Goal: Check status: Check status

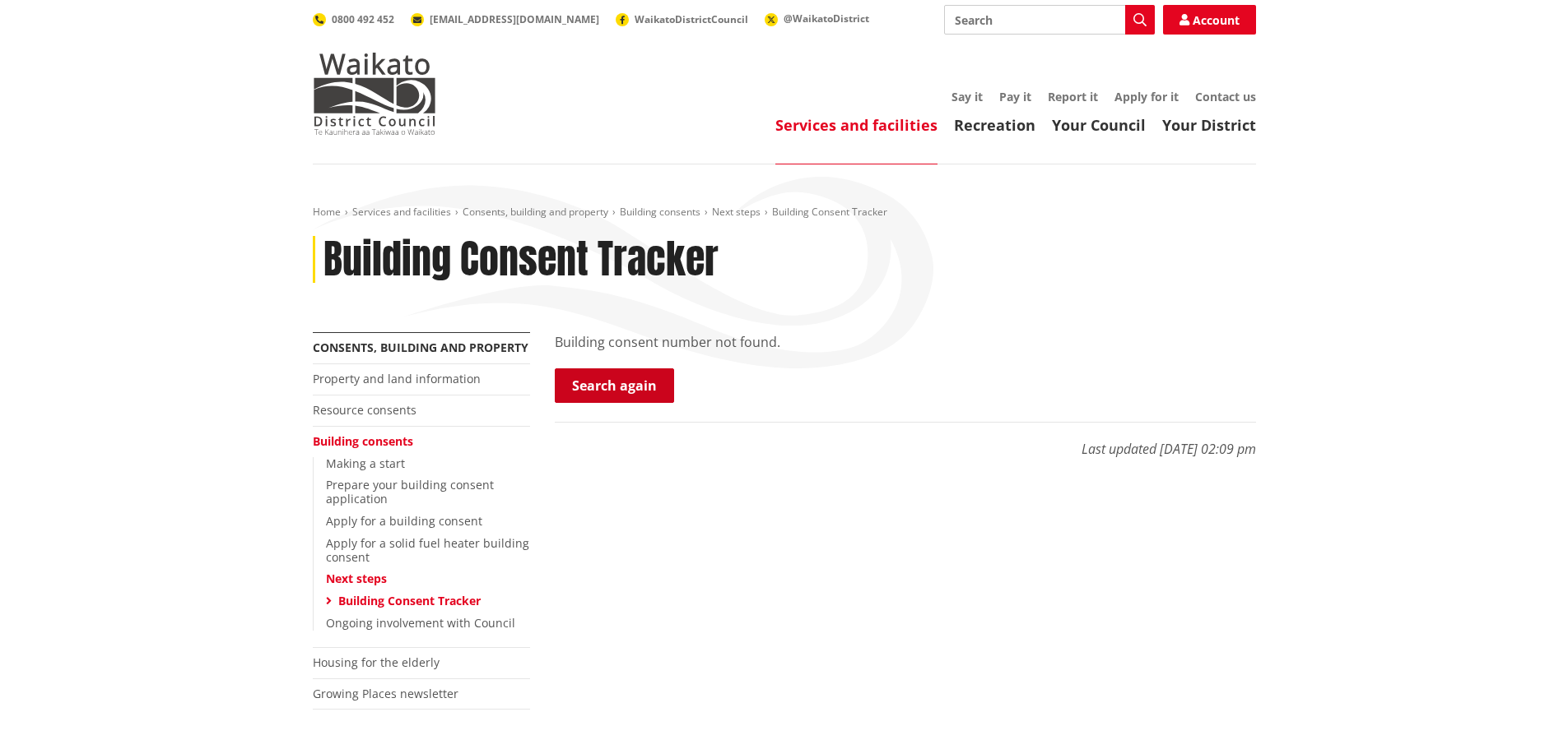
click at [644, 390] on link "Search again" at bounding box center [614, 386] width 119 height 35
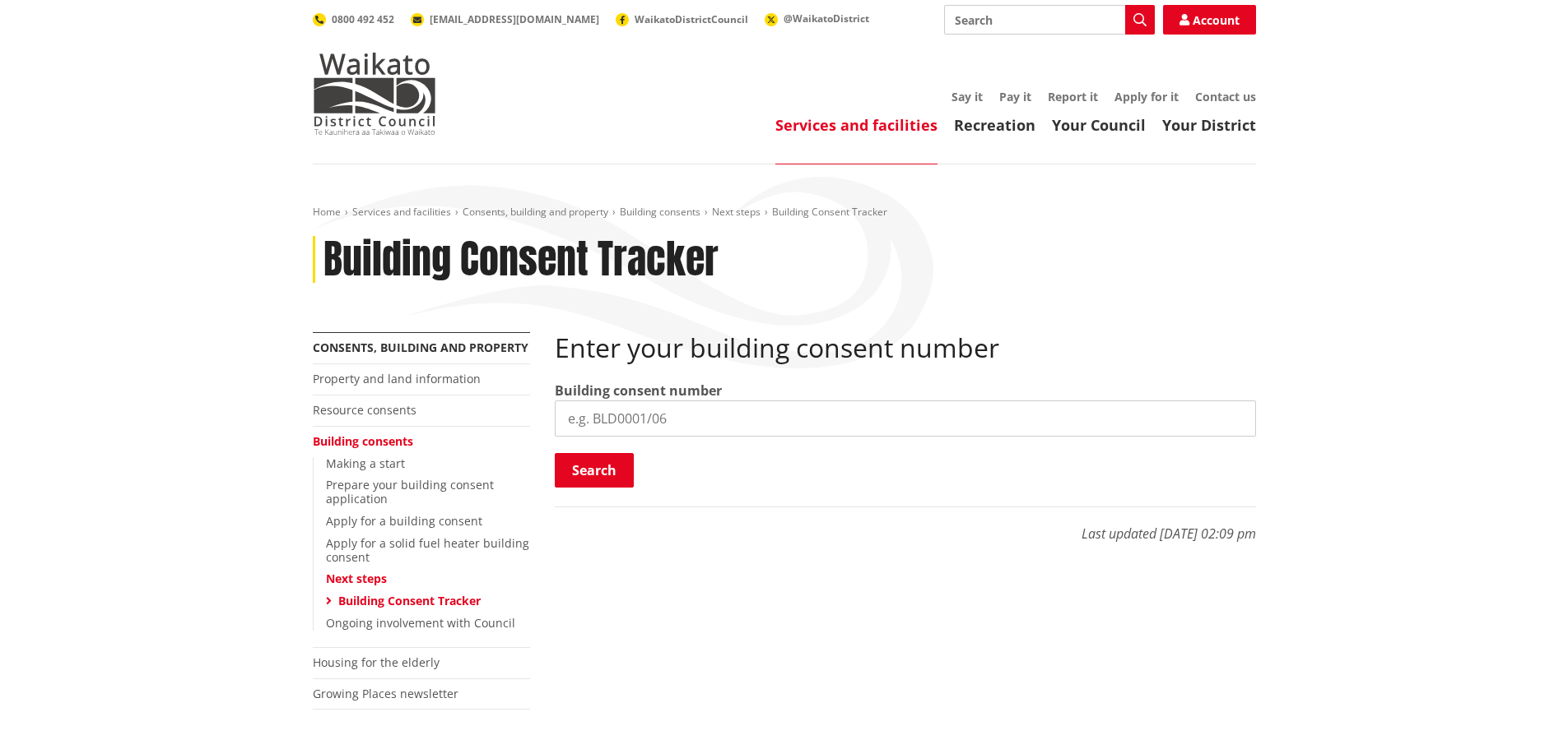
click at [663, 433] on input "search" at bounding box center [905, 419] width 701 height 36
type input "BAMD0026/26"
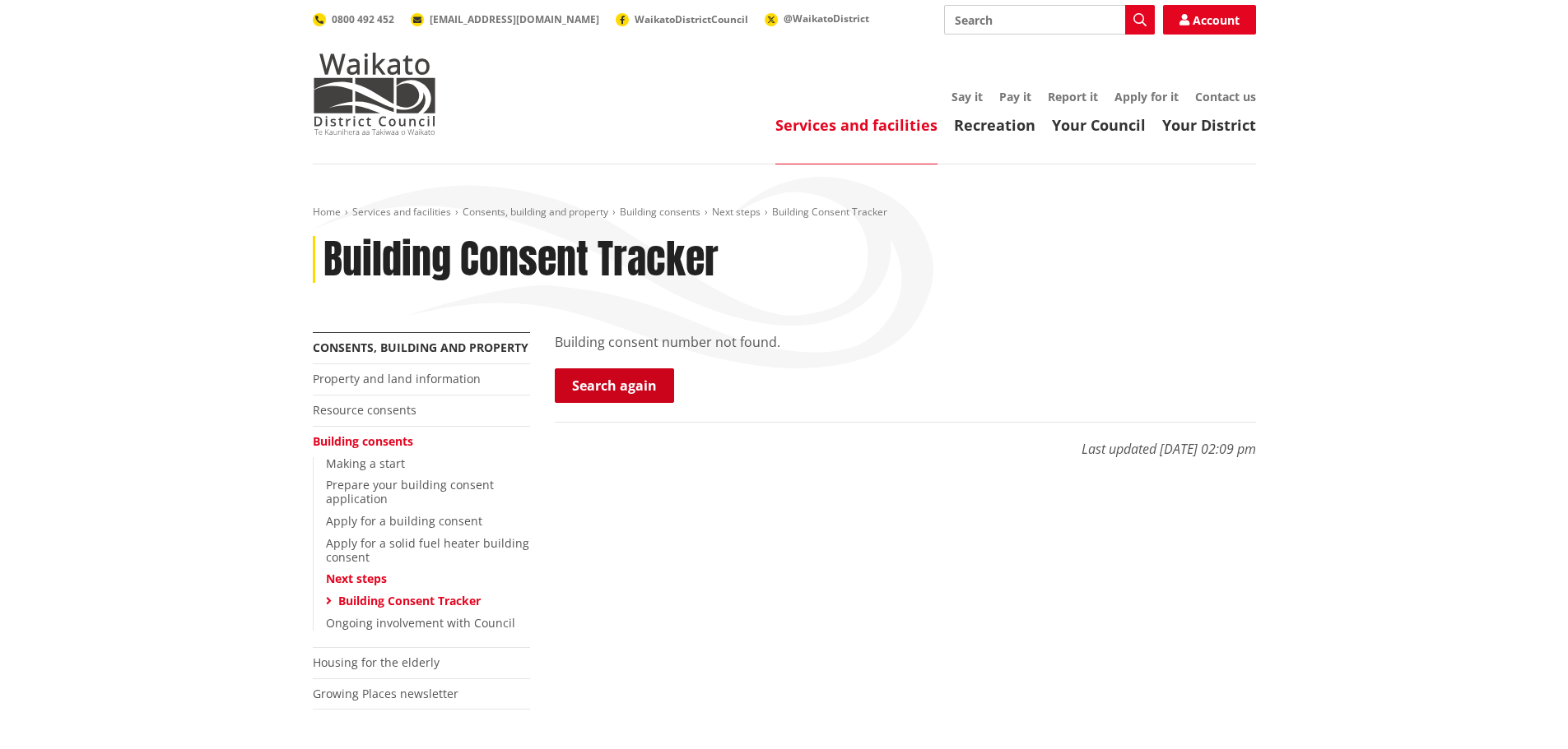
click at [639, 390] on link "Search again" at bounding box center [614, 386] width 119 height 35
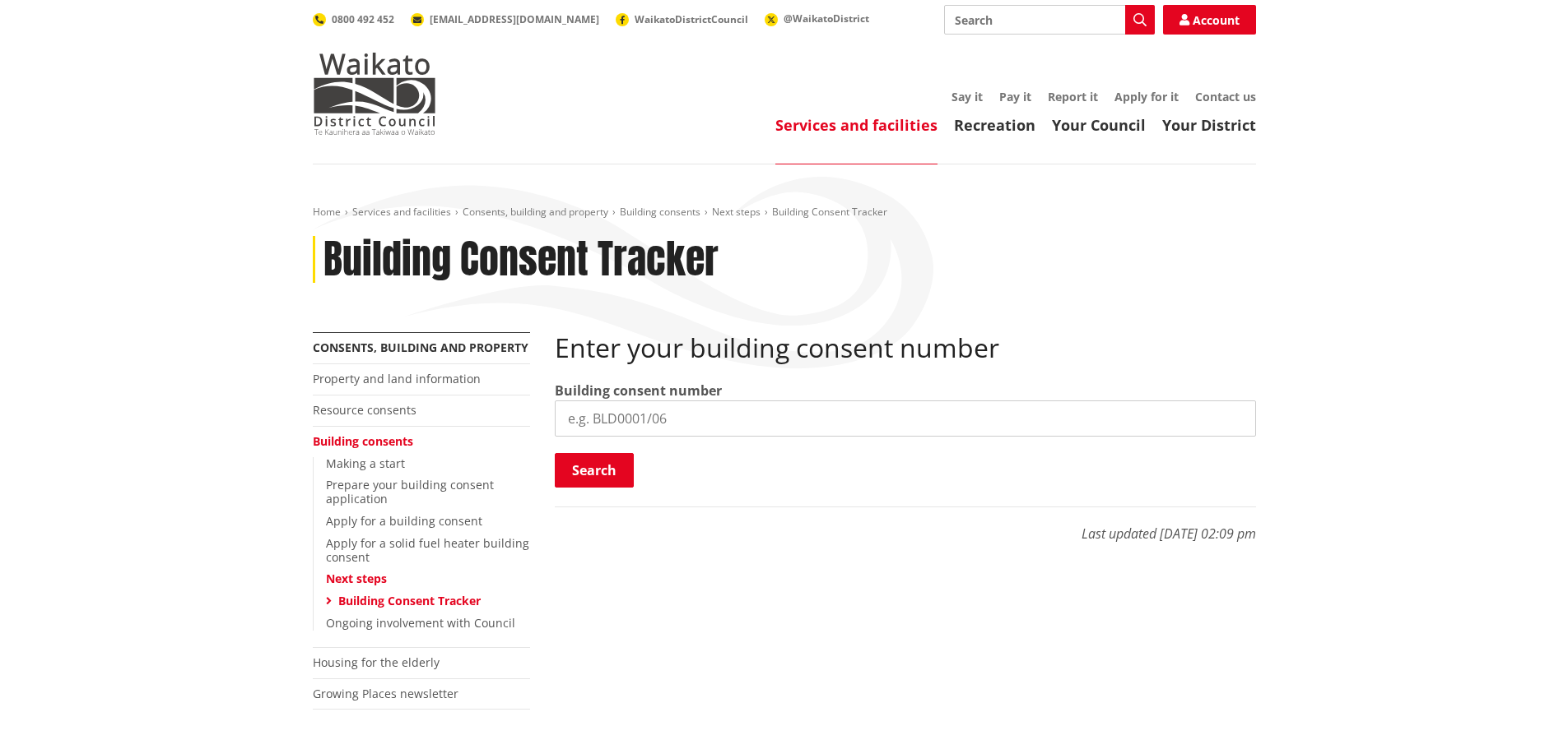
click at [629, 422] on input "search" at bounding box center [905, 419] width 701 height 36
type input "AMD0026/26"
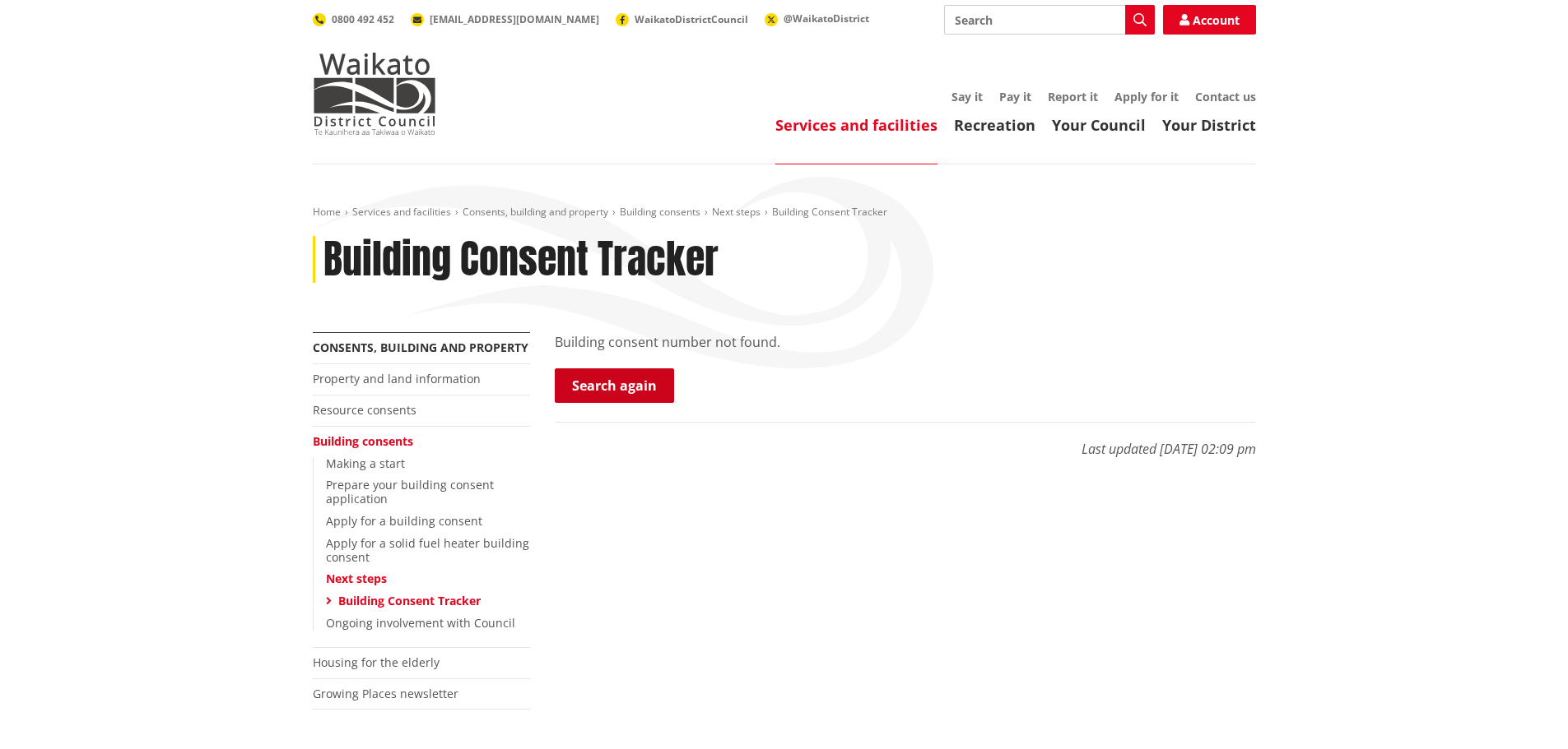
click at [627, 377] on link "Search again" at bounding box center [614, 386] width 119 height 35
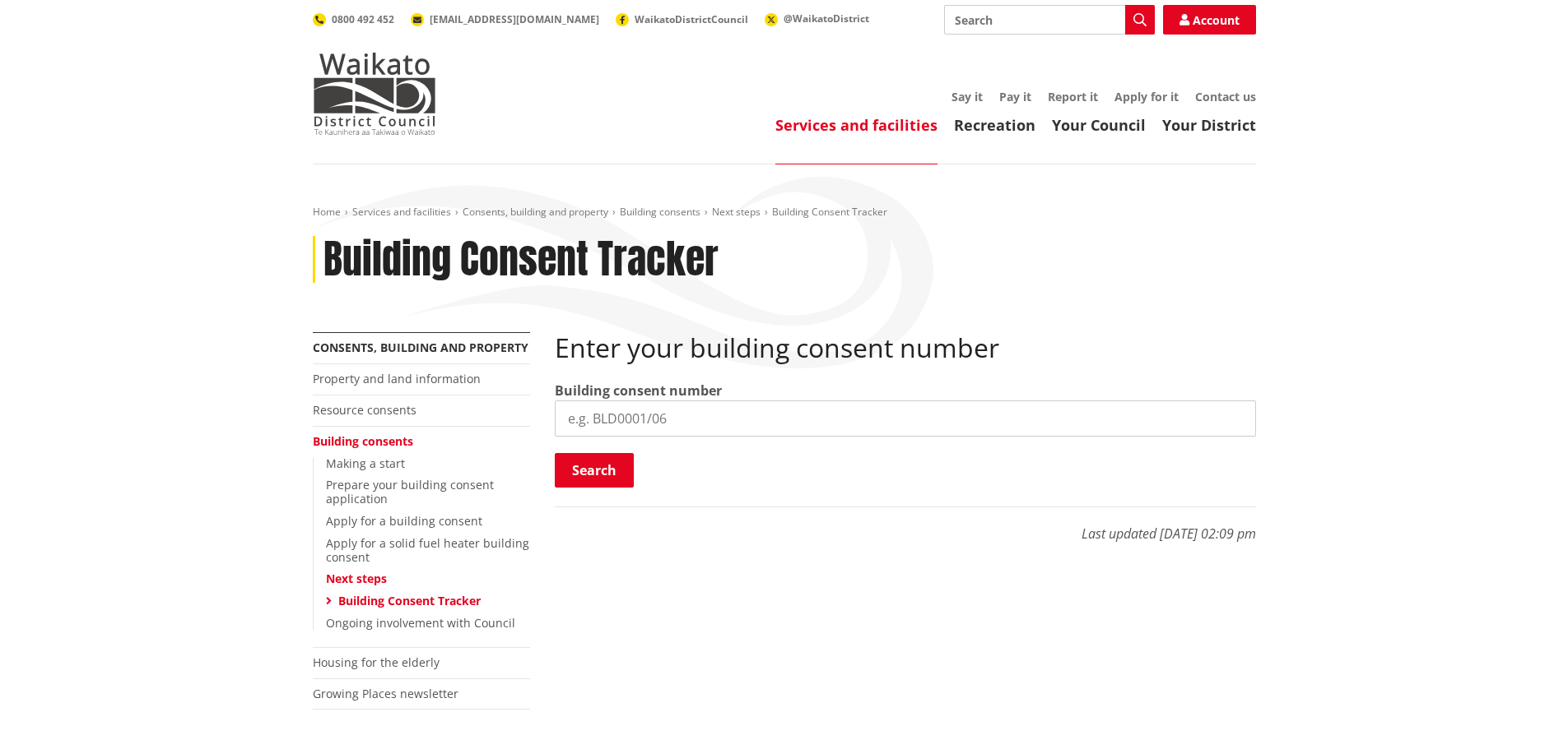
click at [630, 423] on input "search" at bounding box center [905, 419] width 701 height 36
type input "BAMD0026/26"
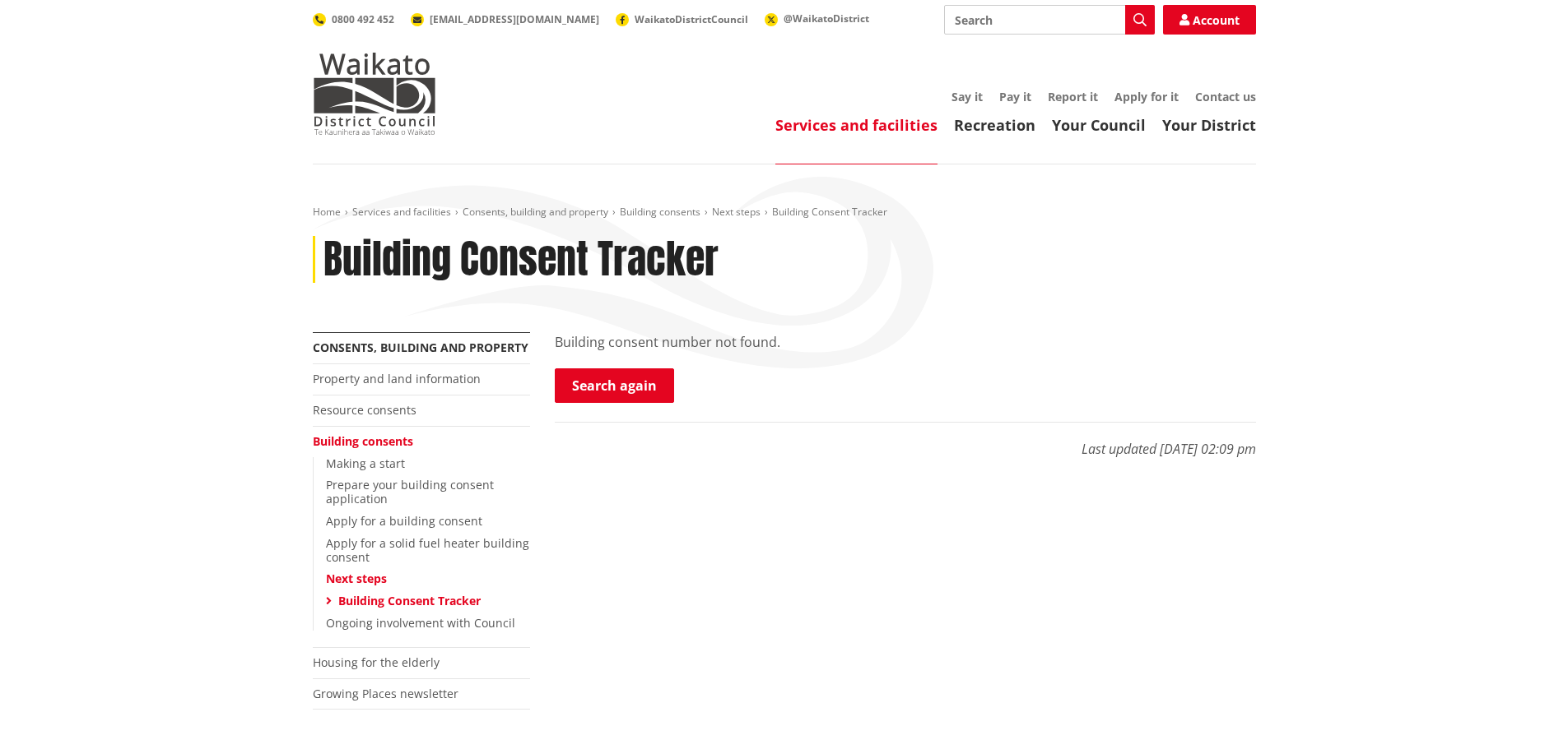
click at [676, 478] on div "More from this section Consents, building and property Property and land inform…" at bounding box center [784, 542] width 968 height 419
click at [1234, 100] on link "Contact us" at bounding box center [1225, 97] width 60 height 15
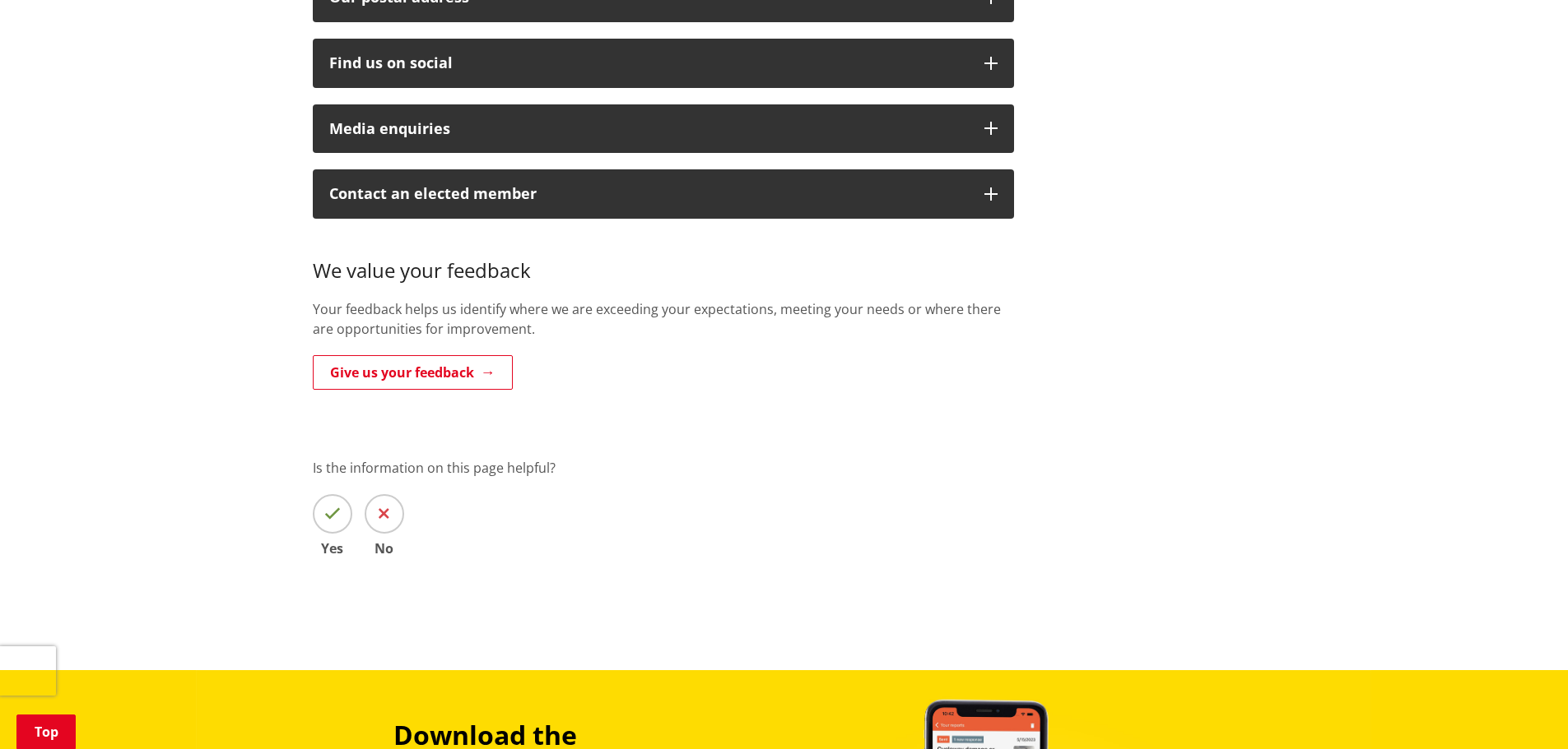
scroll to position [246, 0]
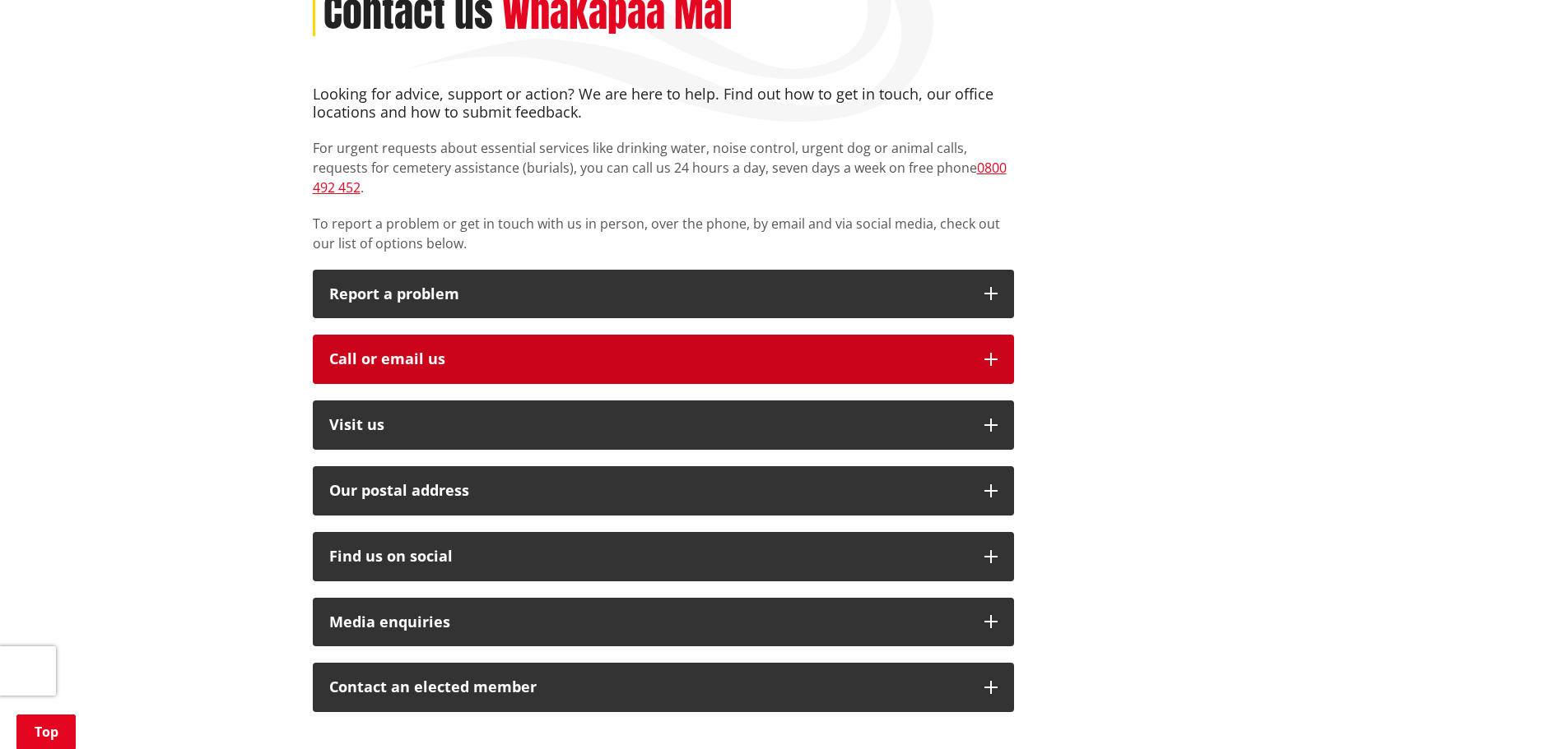
click at [516, 351] on div "Call or email us" at bounding box center [649, 359] width 639 height 16
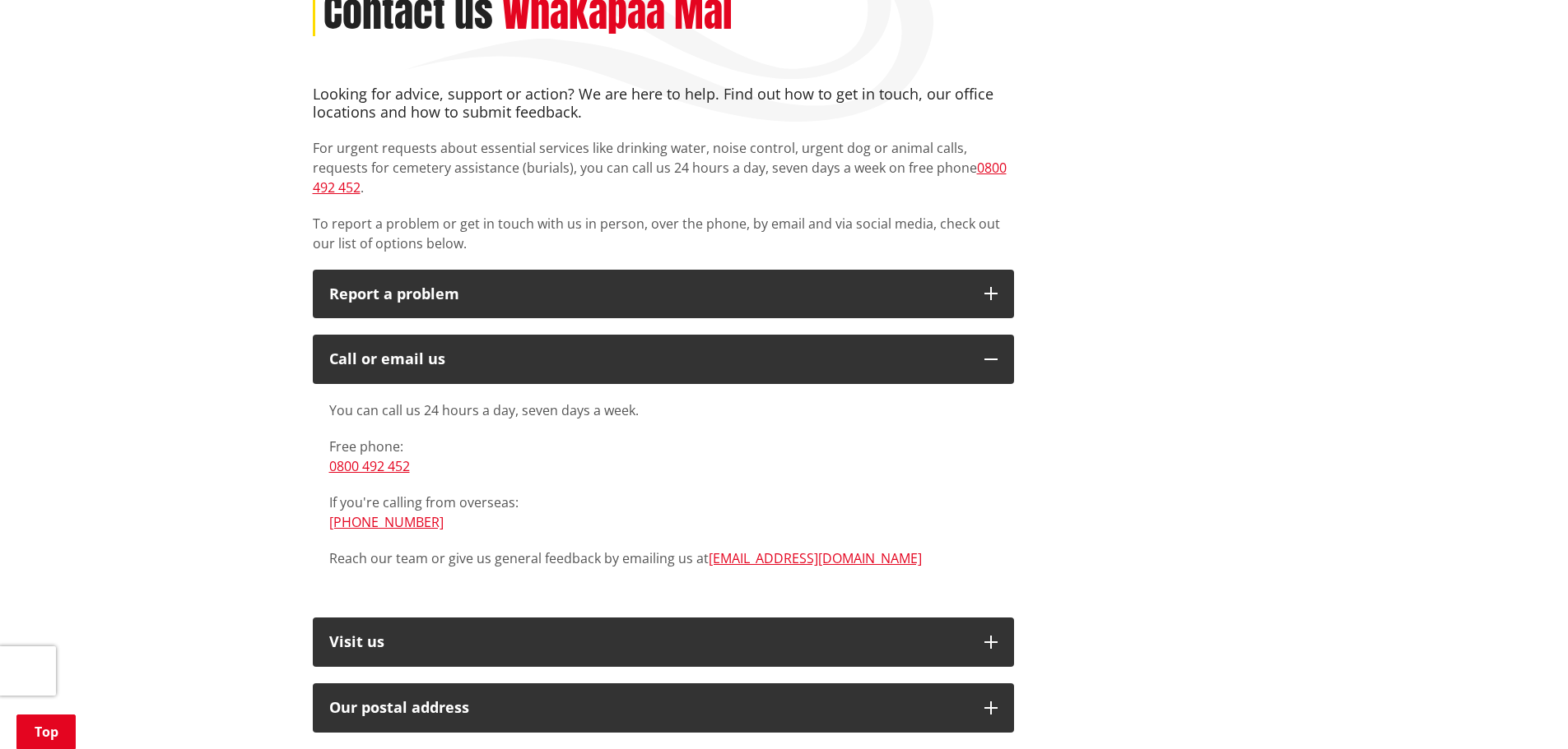
click at [1323, 168] on div "Home Contact us Contact us Whakapaa Mai Looking for advice, support or action? …" at bounding box center [784, 649] width 1568 height 1463
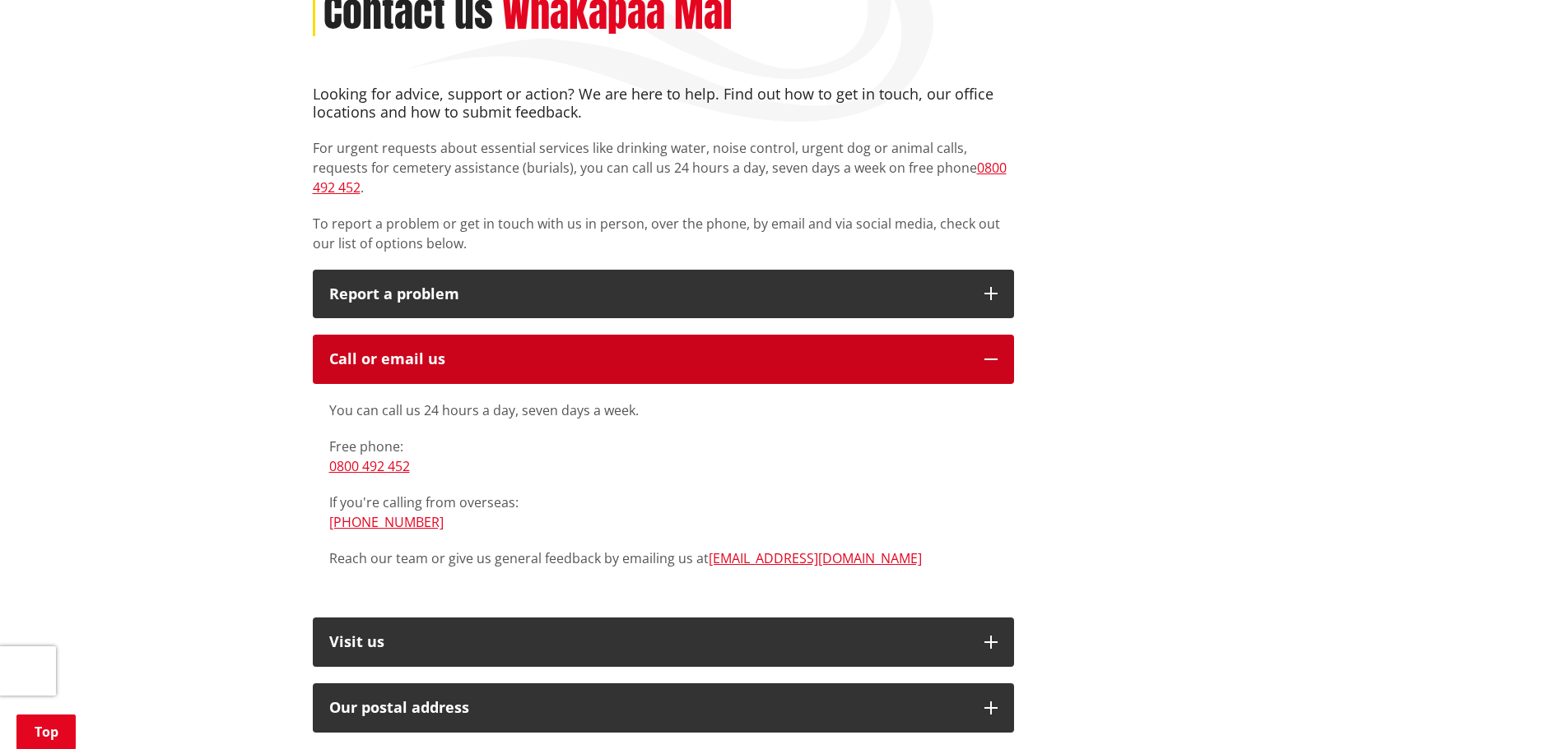
scroll to position [0, 0]
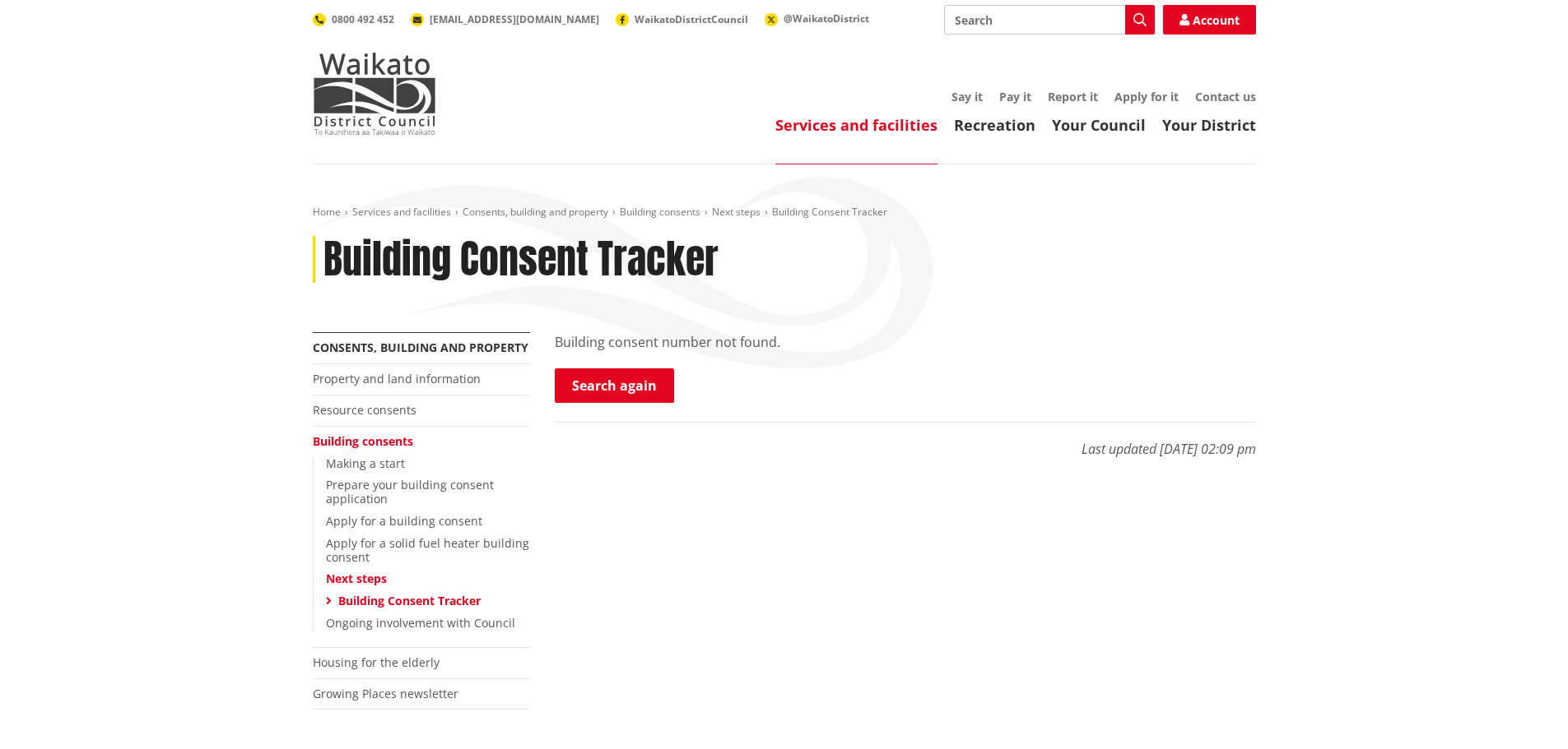
click at [1041, 211] on ol "Home Services and facilities Consents, building and property Building consents …" at bounding box center [784, 212] width 943 height 14
click at [648, 402] on link "Search again" at bounding box center [614, 386] width 119 height 35
